Goal: Communication & Community: Answer question/provide support

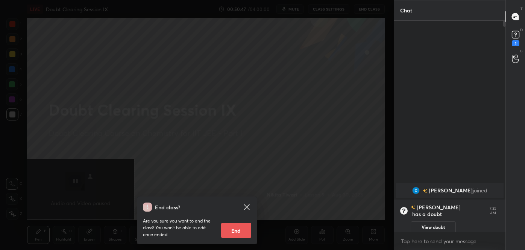
scroll to position [146, 109]
click at [249, 205] on icon at bounding box center [247, 207] width 6 height 6
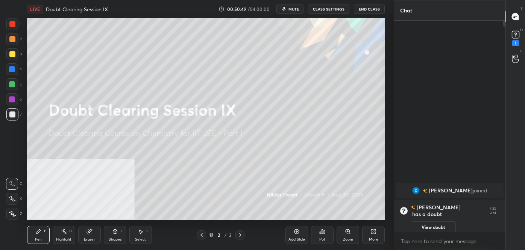
click at [511, 35] on icon at bounding box center [515, 34] width 11 height 11
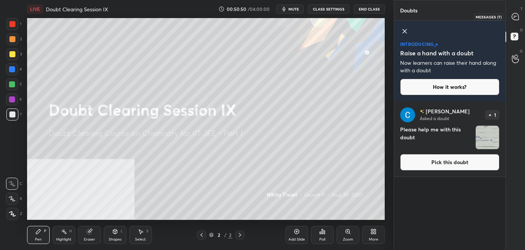
click at [515, 14] on icon at bounding box center [515, 16] width 7 height 7
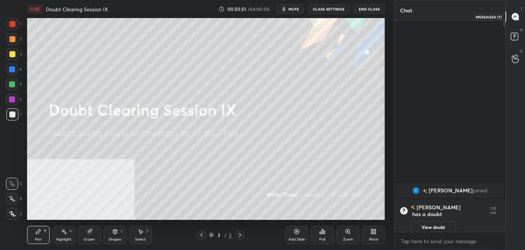
scroll to position [209, 109]
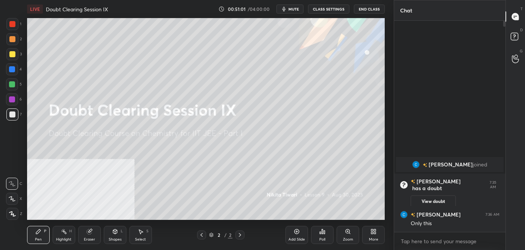
click at [423, 195] on button "View doubt" at bounding box center [433, 201] width 45 height 12
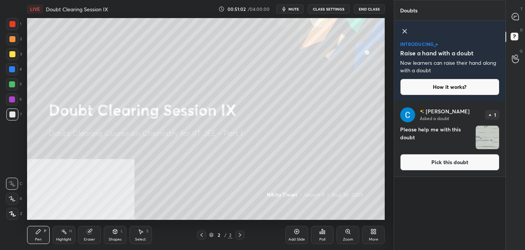
click at [425, 157] on button "Pick this doubt" at bounding box center [449, 162] width 99 height 17
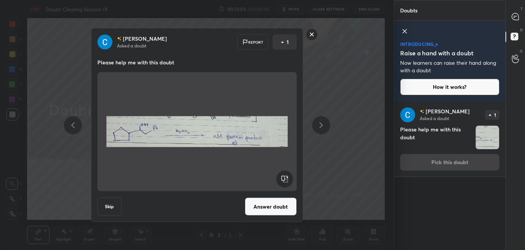
click at [256, 198] on button "Answer doubt" at bounding box center [271, 206] width 52 height 18
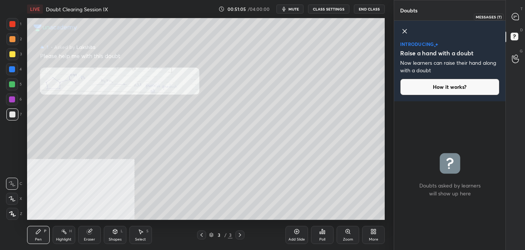
click at [513, 18] on icon at bounding box center [515, 16] width 7 height 7
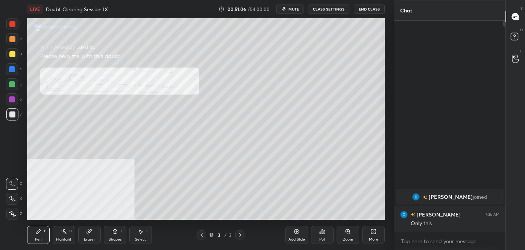
click at [348, 232] on icon at bounding box center [347, 231] width 4 height 4
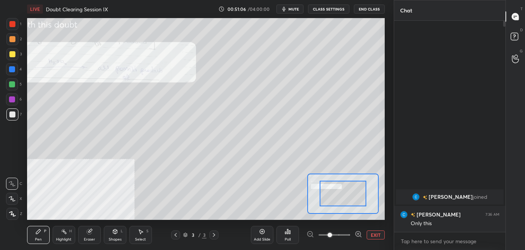
click at [344, 235] on span at bounding box center [334, 234] width 32 height 11
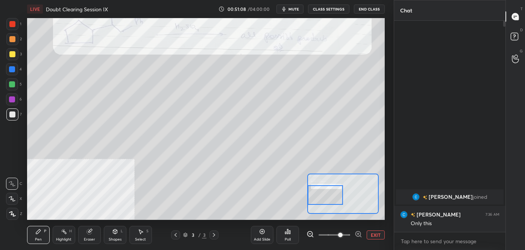
drag, startPoint x: 359, startPoint y: 191, endPoint x: 324, endPoint y: 192, distance: 35.0
click at [324, 192] on div at bounding box center [325, 195] width 35 height 20
click at [15, 22] on div at bounding box center [12, 24] width 12 height 12
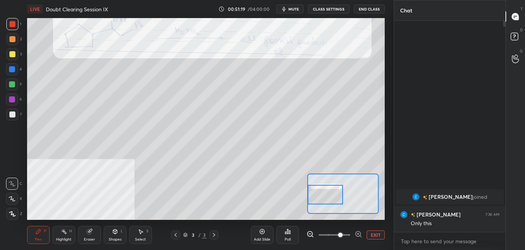
click at [14, 68] on div at bounding box center [12, 69] width 6 height 6
click at [12, 19] on div at bounding box center [12, 24] width 12 height 12
click at [11, 70] on div at bounding box center [12, 69] width 6 height 6
click at [14, 58] on div at bounding box center [12, 54] width 12 height 12
click at [373, 232] on button "EXIT" at bounding box center [376, 234] width 18 height 9
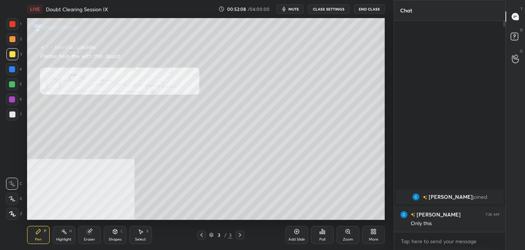
click at [11, 68] on div at bounding box center [12, 69] width 6 height 6
click at [12, 86] on div at bounding box center [12, 84] width 6 height 6
drag, startPoint x: 14, startPoint y: 105, endPoint x: 22, endPoint y: 104, distance: 8.3
click at [14, 105] on div at bounding box center [12, 99] width 12 height 12
click at [20, 28] on div "1" at bounding box center [13, 24] width 15 height 12
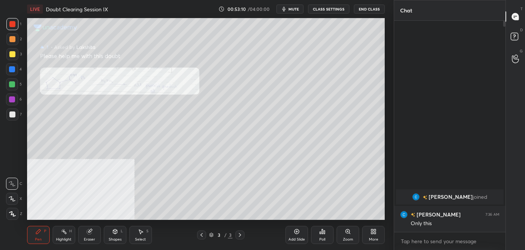
click at [517, 26] on div "T Messages (T)" at bounding box center [515, 16] width 19 height 21
click at [514, 35] on icon at bounding box center [514, 36] width 3 height 3
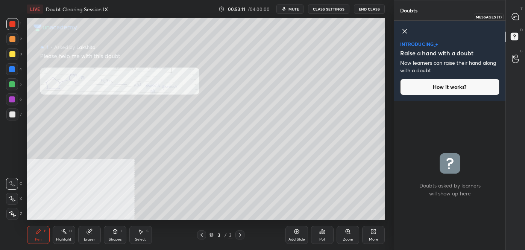
click at [517, 16] on icon at bounding box center [515, 16] width 7 height 7
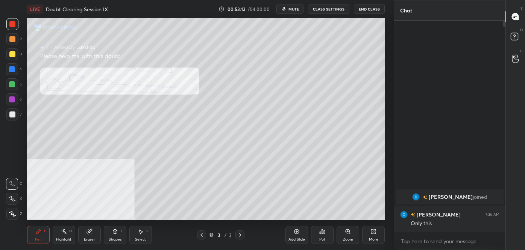
click at [512, 47] on div "D Doubts (D)" at bounding box center [515, 37] width 19 height 21
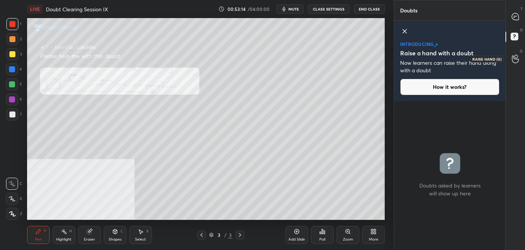
click at [512, 55] on icon at bounding box center [515, 59] width 7 height 9
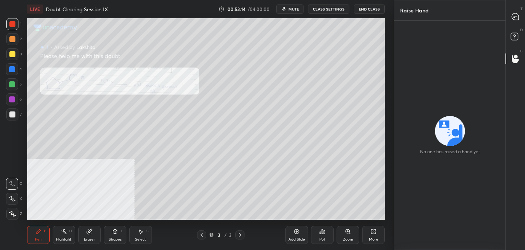
click at [514, 48] on div "G Raise Hand (G)" at bounding box center [515, 58] width 19 height 21
click at [515, 37] on rect at bounding box center [514, 36] width 7 height 7
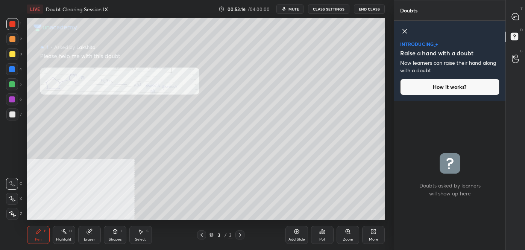
click at [510, 26] on div "T Messages (T)" at bounding box center [515, 16] width 19 height 21
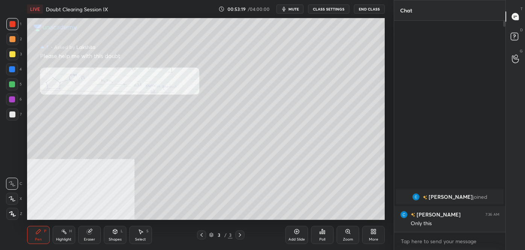
click at [294, 9] on span "mute" at bounding box center [293, 8] width 11 height 5
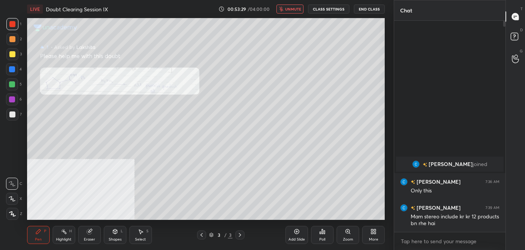
click at [294, 9] on span "unmute" at bounding box center [293, 8] width 16 height 5
click at [11, 58] on div at bounding box center [12, 54] width 12 height 12
click at [517, 36] on rect at bounding box center [514, 36] width 7 height 7
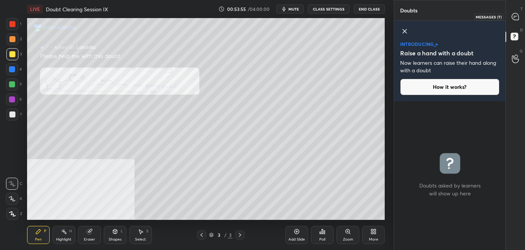
click at [515, 19] on icon at bounding box center [515, 16] width 7 height 7
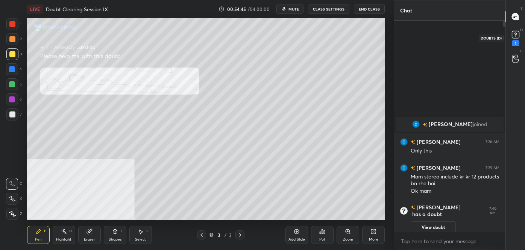
click at [513, 41] on div "1" at bounding box center [516, 43] width 8 height 6
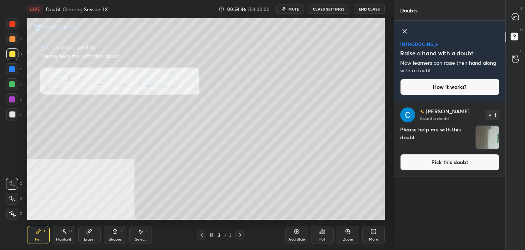
click at [445, 166] on button "Pick this doubt" at bounding box center [449, 162] width 99 height 17
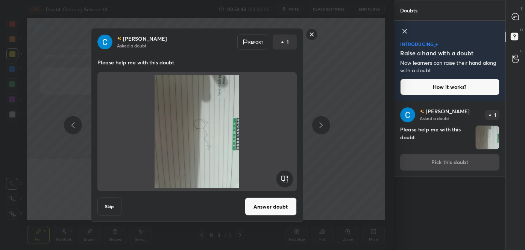
click at [291, 177] on rect at bounding box center [284, 178] width 17 height 17
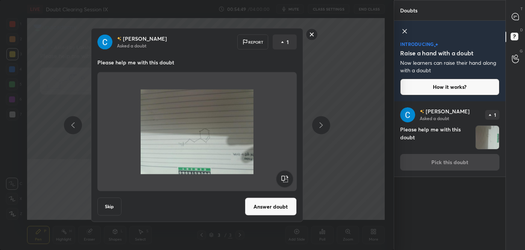
click at [291, 177] on rect at bounding box center [284, 178] width 17 height 17
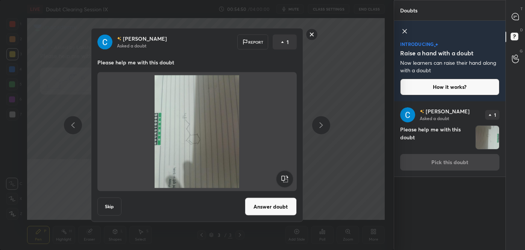
click at [291, 177] on rect at bounding box center [284, 178] width 17 height 17
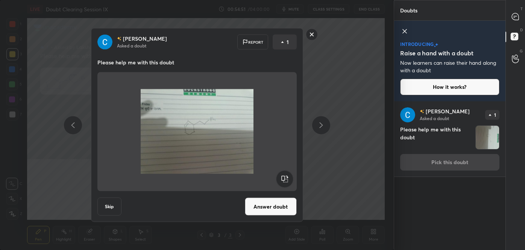
click at [276, 213] on button "Answer doubt" at bounding box center [271, 206] width 52 height 18
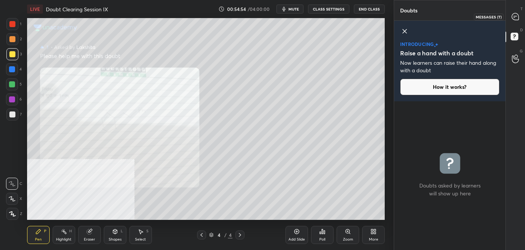
click at [513, 20] on div at bounding box center [515, 17] width 15 height 14
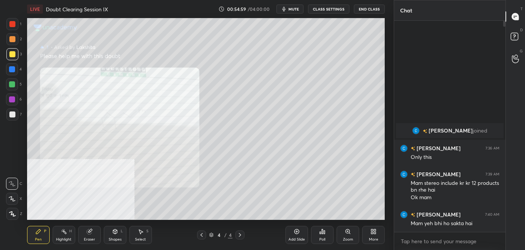
click at [373, 232] on icon at bounding box center [373, 231] width 6 height 6
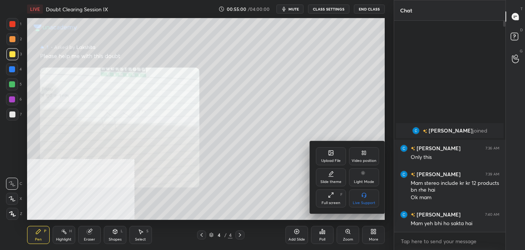
drag, startPoint x: 369, startPoint y: 156, endPoint x: 380, endPoint y: 173, distance: 20.1
click at [369, 156] on div "Video position" at bounding box center [364, 156] width 30 height 18
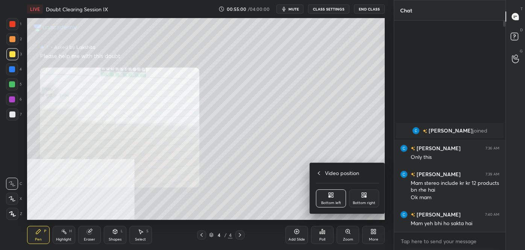
click at [368, 187] on div "Video position Bottom left Bottom right" at bounding box center [347, 188] width 75 height 50
click at [373, 195] on div "Bottom right" at bounding box center [364, 198] width 30 height 18
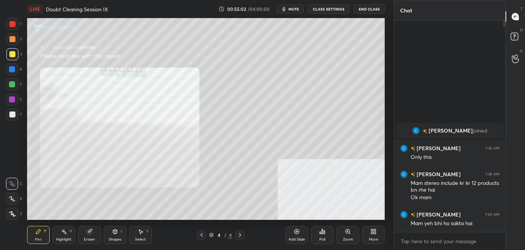
click at [14, 24] on div at bounding box center [12, 24] width 6 height 6
click at [201, 236] on icon at bounding box center [201, 235] width 6 height 6
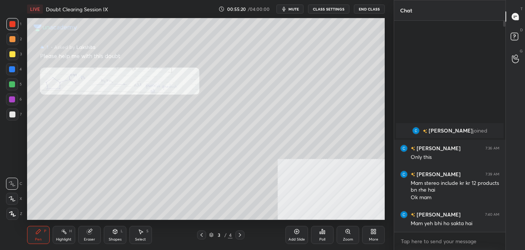
click at [19, 60] on div "3" at bounding box center [13, 55] width 15 height 15
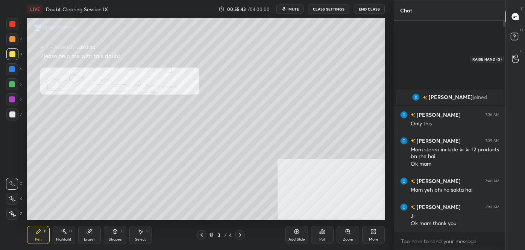
click at [512, 56] on icon at bounding box center [515, 59] width 7 height 9
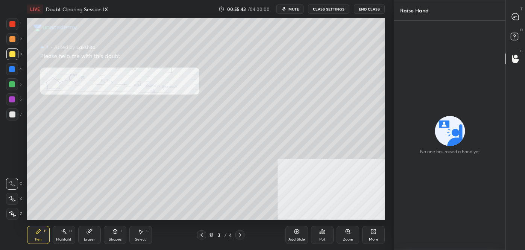
click at [516, 26] on div "T Messages (T)" at bounding box center [515, 16] width 19 height 21
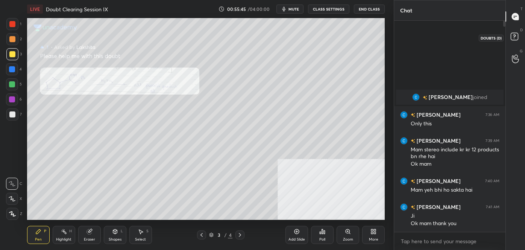
click at [515, 32] on icon at bounding box center [516, 38] width 14 height 14
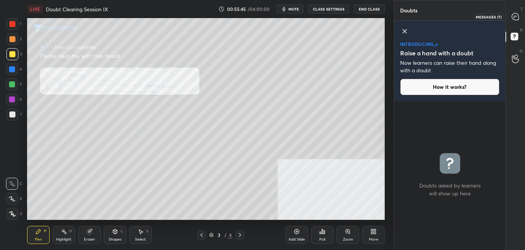
click at [512, 18] on icon at bounding box center [515, 16] width 7 height 7
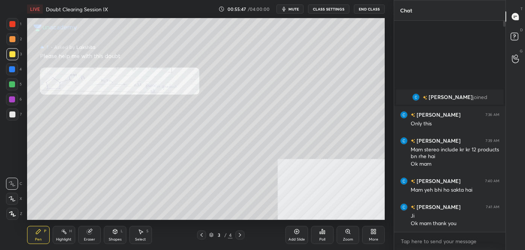
click at [292, 7] on span "mute" at bounding box center [293, 8] width 11 height 5
click at [369, 5] on button "End Class" at bounding box center [369, 9] width 31 height 9
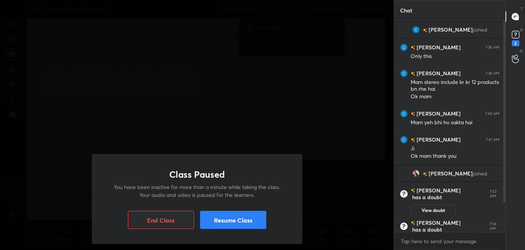
click at [509, 163] on div "T Messages (T) D Doubts (D) 2 G Raise Hand (G)" at bounding box center [515, 125] width 20 height 250
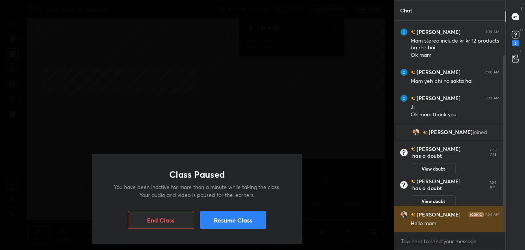
drag, startPoint x: 504, startPoint y: 165, endPoint x: 497, endPoint y: 207, distance: 42.7
click at [497, 206] on div "[PERSON_NAME] joined [PERSON_NAME] 7:36 AM Only this [PERSON_NAME] 7:39 AM Mam …" at bounding box center [449, 126] width 111 height 211
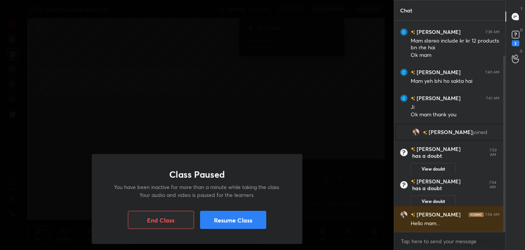
click at [243, 219] on button "Resume Class" at bounding box center [233, 220] width 66 height 18
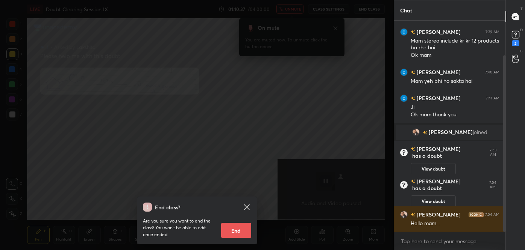
click at [248, 209] on icon at bounding box center [247, 207] width 6 height 6
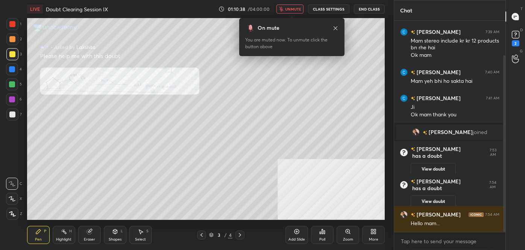
click at [289, 11] on span "unmute" at bounding box center [293, 8] width 16 height 5
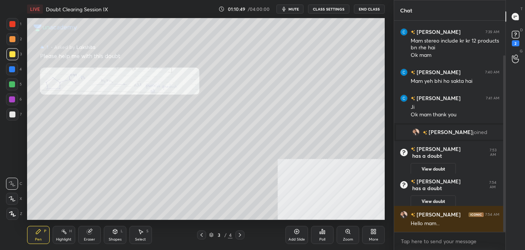
scroll to position [67, 0]
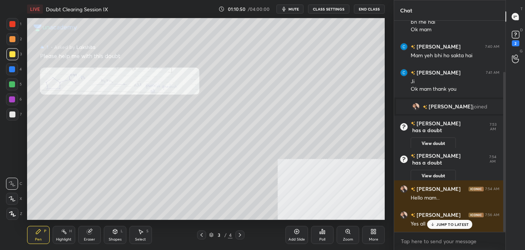
drag, startPoint x: 450, startPoint y: 224, endPoint x: 454, endPoint y: 226, distance: 4.3
click at [450, 224] on p "JUMP TO LATEST" at bounding box center [452, 224] width 32 height 5
click at [517, 34] on icon at bounding box center [515, 34] width 11 height 11
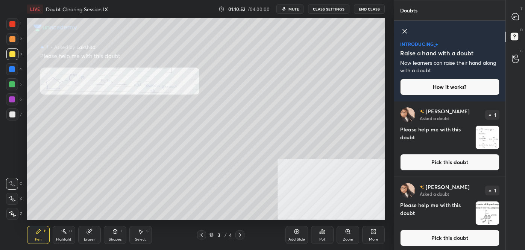
click at [430, 167] on button "Pick this doubt" at bounding box center [449, 162] width 99 height 17
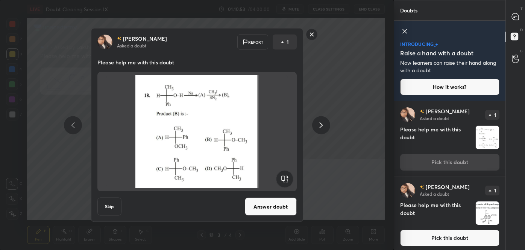
click at [277, 208] on button "Answer doubt" at bounding box center [271, 206] width 52 height 18
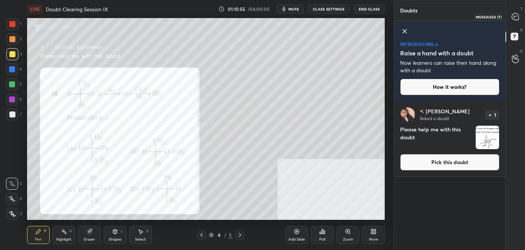
click at [515, 15] on icon at bounding box center [515, 16] width 7 height 7
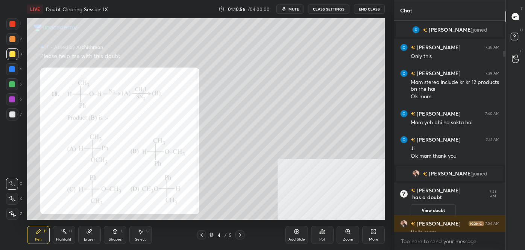
scroll to position [209, 109]
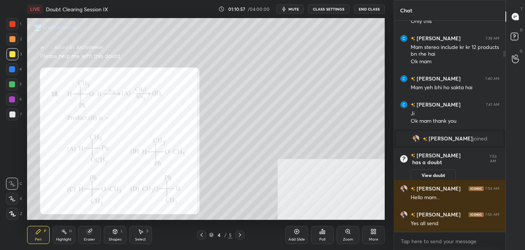
click at [9, 87] on div at bounding box center [12, 84] width 12 height 12
click at [18, 101] on div "6" at bounding box center [14, 99] width 16 height 12
click at [10, 89] on div at bounding box center [12, 84] width 12 height 12
click at [10, 72] on div at bounding box center [12, 69] width 12 height 12
click at [14, 27] on div at bounding box center [12, 24] width 12 height 12
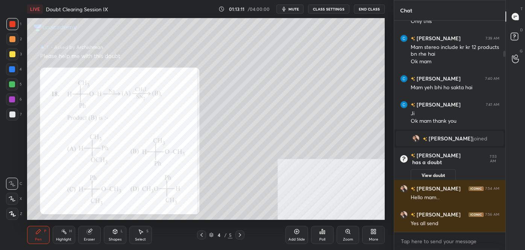
scroll to position [61, 0]
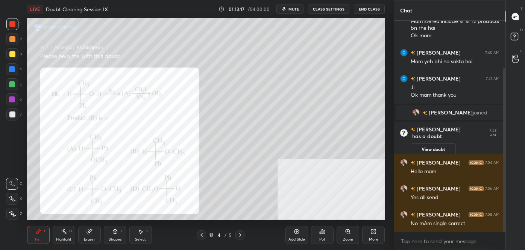
click at [23, 104] on div "1 2 3 4 5 6 7 C X Z C X Z E E Erase all H H LIVE Doubt Clearing Session IX 01:1…" at bounding box center [194, 125] width 388 height 250
click at [15, 99] on div at bounding box center [12, 99] width 12 height 12
drag, startPoint x: 517, startPoint y: 34, endPoint x: 519, endPoint y: 29, distance: 4.8
click at [517, 34] on rect at bounding box center [514, 36] width 7 height 7
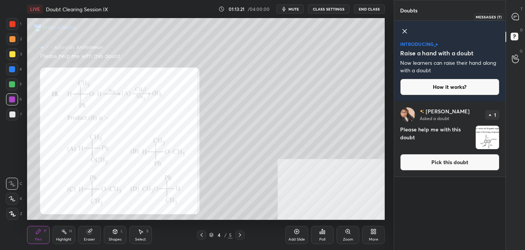
click at [514, 17] on icon at bounding box center [515, 16] width 7 height 7
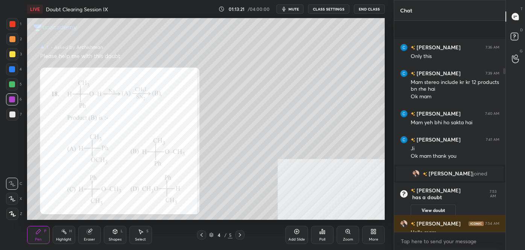
scroll to position [209, 109]
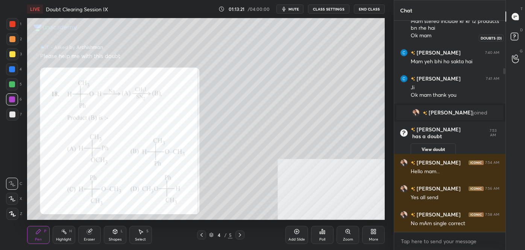
click at [514, 37] on rect at bounding box center [514, 36] width 7 height 7
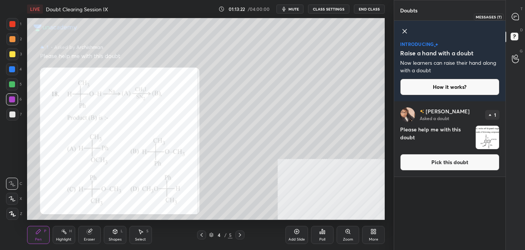
click at [514, 19] on icon at bounding box center [515, 16] width 7 height 7
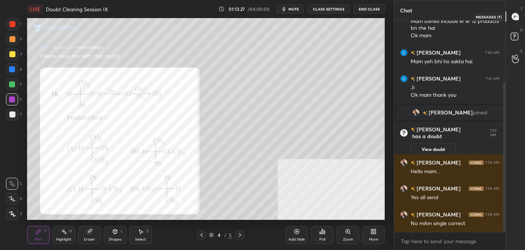
scroll to position [87, 0]
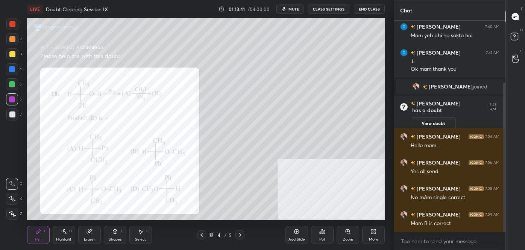
drag, startPoint x: 140, startPoint y: 243, endPoint x: 144, endPoint y: 239, distance: 5.3
click at [140, 243] on div "Select S" at bounding box center [140, 235] width 23 height 18
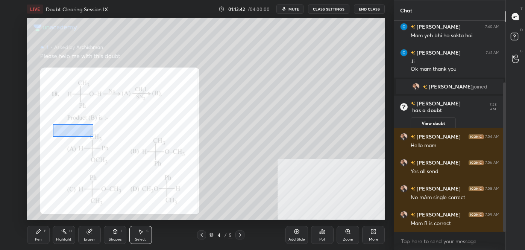
drag, startPoint x: 49, startPoint y: 124, endPoint x: 290, endPoint y: 256, distance: 274.4
click at [290, 0] on html "1 2 3 4 5 6 7 C X Z C X Z E E Erase all H H LIVE Doubt Clearing Session IX 01:1…" at bounding box center [262, 0] width 525 height 0
click at [40, 239] on div "Pen" at bounding box center [38, 239] width 7 height 4
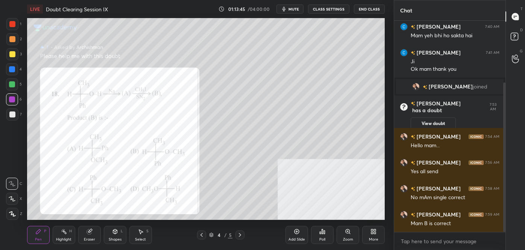
click at [14, 27] on div at bounding box center [12, 24] width 12 height 12
click at [6, 74] on div "1 2 3 4 5 6 7 C X Z C X Z E E Erase all H H" at bounding box center [12, 118] width 24 height 201
click at [18, 68] on div "4" at bounding box center [14, 69] width 16 height 12
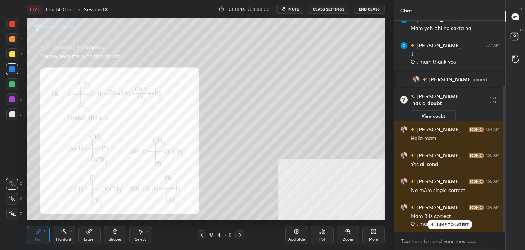
click at [442, 222] on p "JUMP TO LATEST" at bounding box center [452, 224] width 32 height 5
click at [517, 39] on rect at bounding box center [514, 36] width 7 height 7
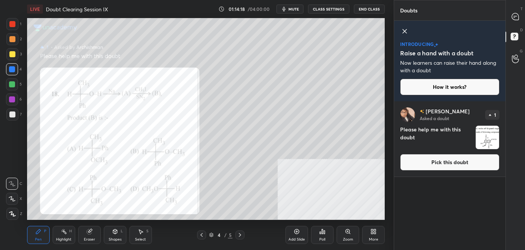
click at [432, 164] on button "Pick this doubt" at bounding box center [449, 162] width 99 height 17
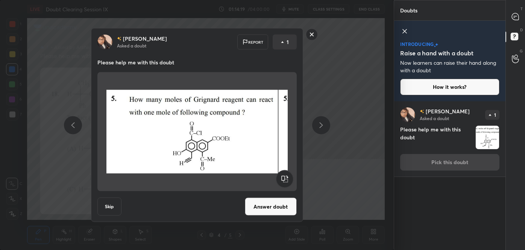
click at [263, 207] on button "Answer doubt" at bounding box center [271, 206] width 52 height 18
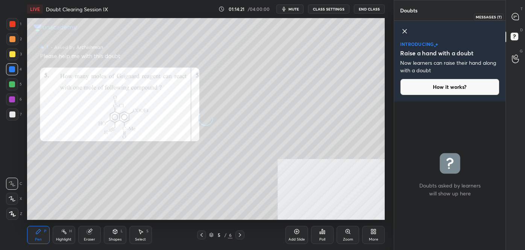
click at [512, 17] on icon at bounding box center [515, 16] width 7 height 7
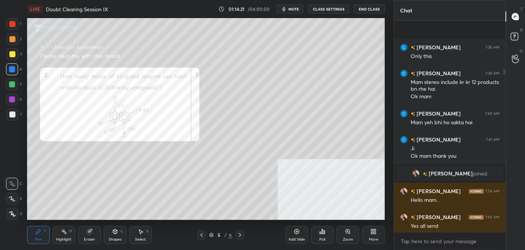
scroll to position [209, 109]
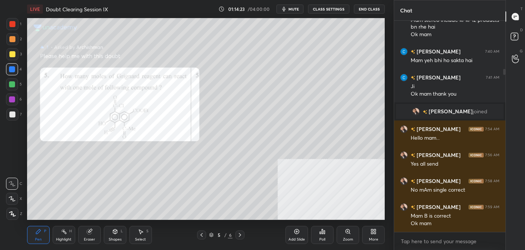
drag, startPoint x: 10, startPoint y: 25, endPoint x: 16, endPoint y: 25, distance: 6.0
click at [10, 25] on div at bounding box center [12, 24] width 6 height 6
click at [15, 56] on div at bounding box center [12, 54] width 12 height 12
click at [15, 72] on div at bounding box center [12, 69] width 12 height 12
click at [12, 101] on div at bounding box center [12, 99] width 6 height 6
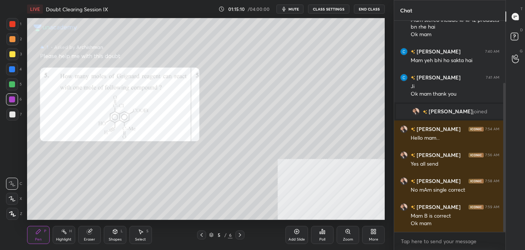
scroll to position [88, 0]
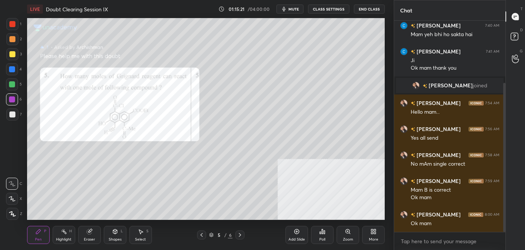
click at [12, 25] on div at bounding box center [12, 24] width 6 height 6
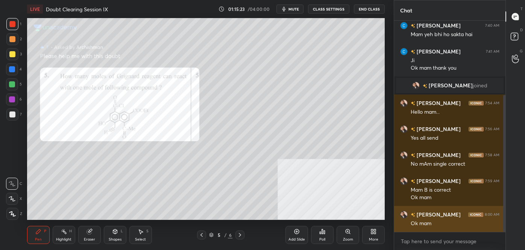
scroll to position [114, 0]
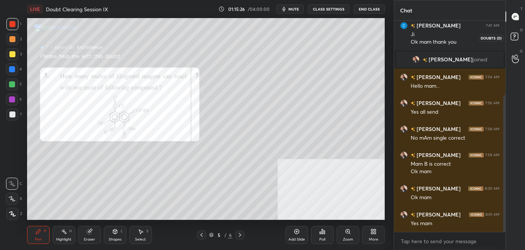
click at [510, 44] on icon at bounding box center [516, 38] width 14 height 14
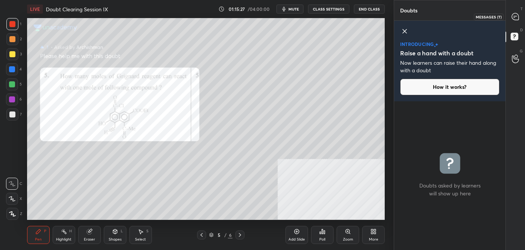
click at [515, 21] on div at bounding box center [515, 17] width 15 height 14
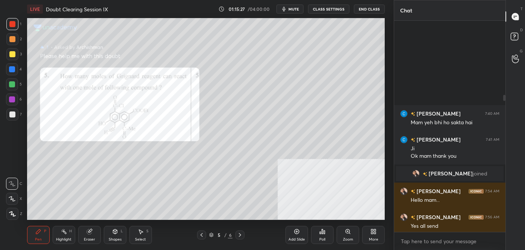
scroll to position [209, 109]
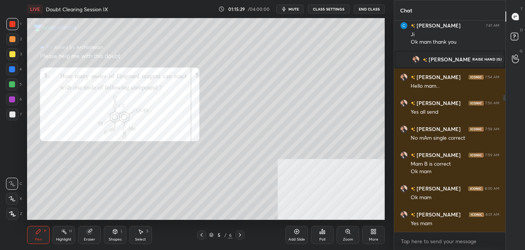
click at [518, 56] on icon at bounding box center [515, 59] width 7 height 9
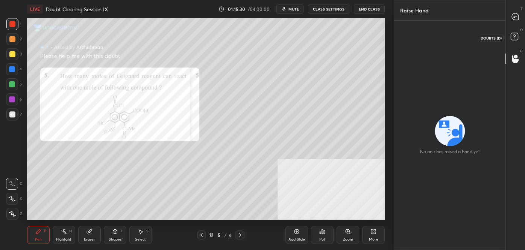
click at [514, 42] on icon at bounding box center [516, 38] width 14 height 14
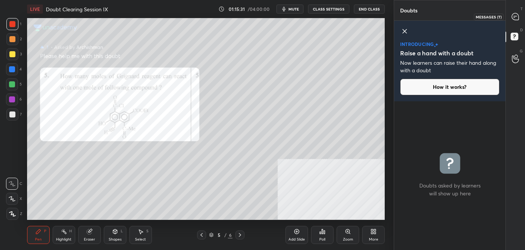
drag, startPoint x: 518, startPoint y: 1, endPoint x: 517, endPoint y: 12, distance: 10.9
click at [517, 12] on div "T Messages (T) D Doubts (D) G Raise Hand (G)" at bounding box center [515, 125] width 20 height 250
click at [517, 12] on div at bounding box center [515, 17] width 15 height 14
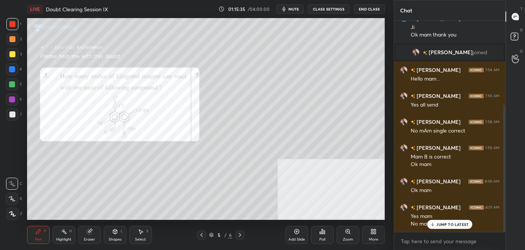
scroll to position [139, 0]
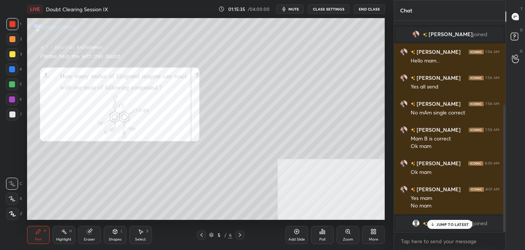
click at [445, 223] on p "JUMP TO LATEST" at bounding box center [452, 224] width 32 height 5
click at [295, 7] on span "mute" at bounding box center [293, 8] width 11 height 5
click at [368, 7] on button "End Class" at bounding box center [369, 9] width 31 height 9
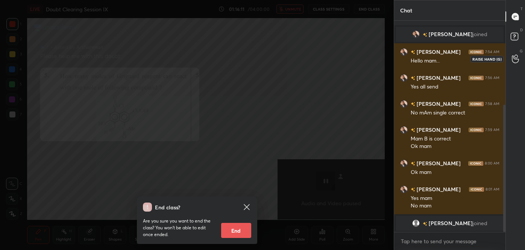
click at [516, 60] on icon at bounding box center [515, 59] width 7 height 9
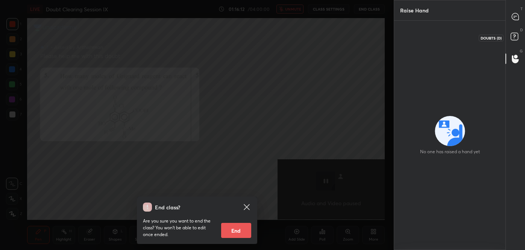
click at [516, 34] on rect at bounding box center [514, 36] width 7 height 7
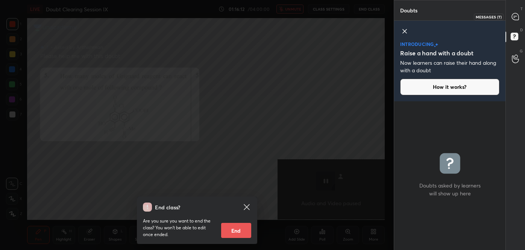
click at [515, 20] on div at bounding box center [515, 17] width 15 height 14
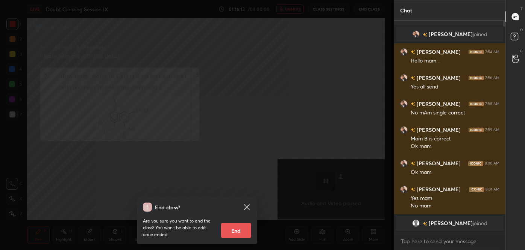
scroll to position [209, 109]
click at [449, 226] on p "JUMP TO LATEST" at bounding box center [452, 224] width 32 height 5
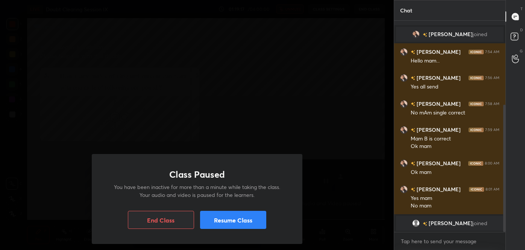
click at [227, 219] on button "Resume Class" at bounding box center [233, 220] width 66 height 18
